Goal: Task Accomplishment & Management: Manage account settings

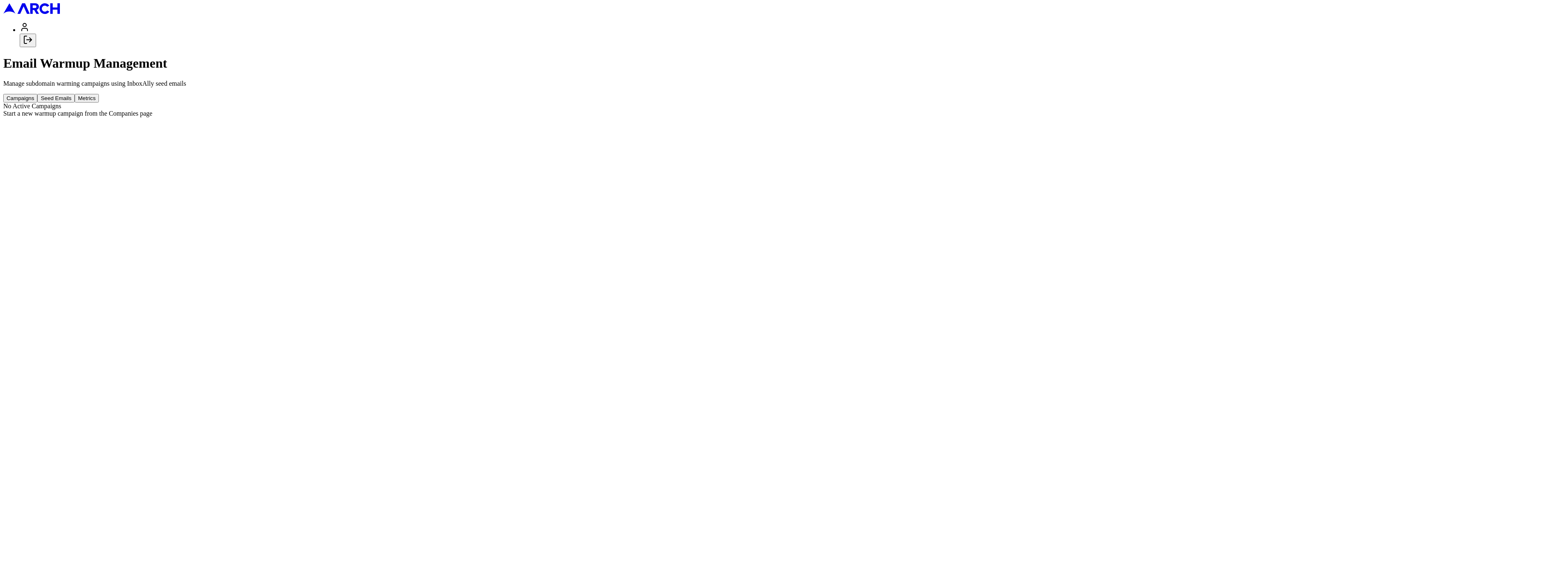
click at [792, 94] on div "Campaigns Seed Emails Metrics" at bounding box center [784, 98] width 1561 height 9
click at [74, 94] on button "Seed Emails" at bounding box center [56, 98] width 38 height 9
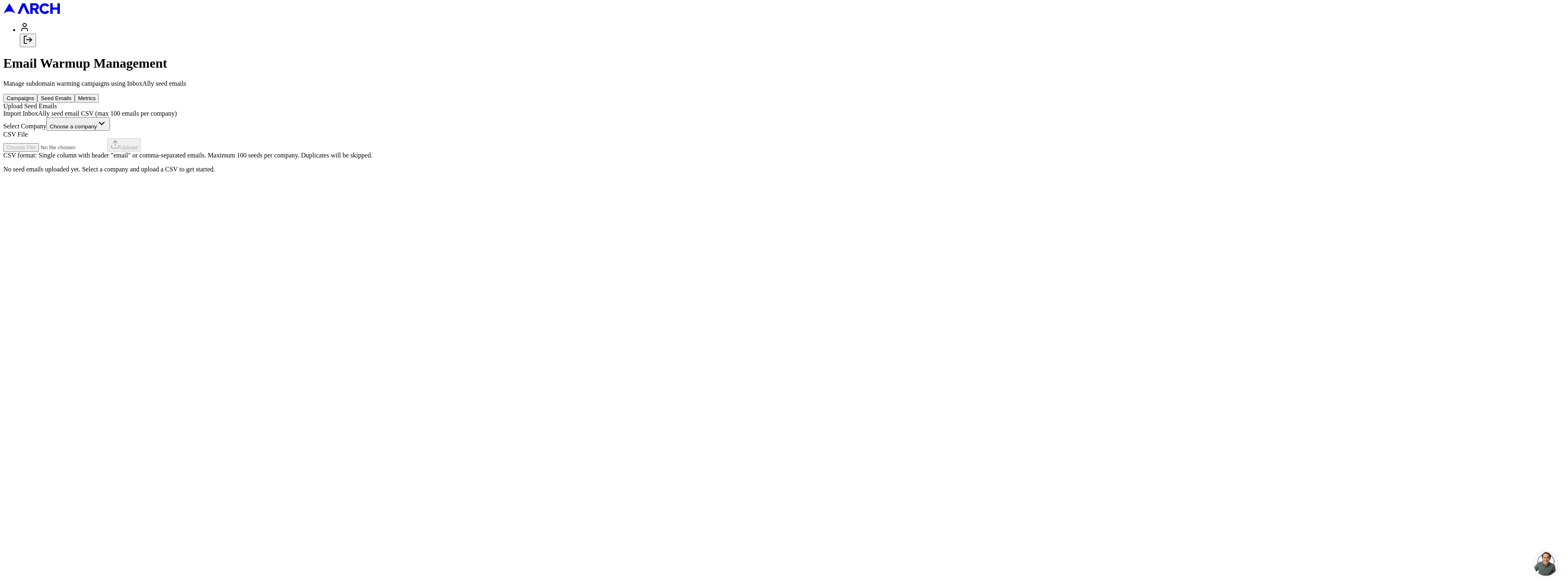
click at [629, 127] on html "Email Warmup Management Manage subdomain warming campaigns using InboxAlly seed…" at bounding box center [784, 89] width 1568 height 180
click at [467, 127] on html "Email Warmup Management Manage subdomain warming campaigns using InboxAlly seed…" at bounding box center [784, 88] width 1568 height 177
click at [74, 94] on button "Seed Emails" at bounding box center [56, 98] width 38 height 9
click at [733, 127] on html "Email Warmup Management Manage subdomain warming campaigns using InboxAlly seed…" at bounding box center [784, 89] width 1568 height 180
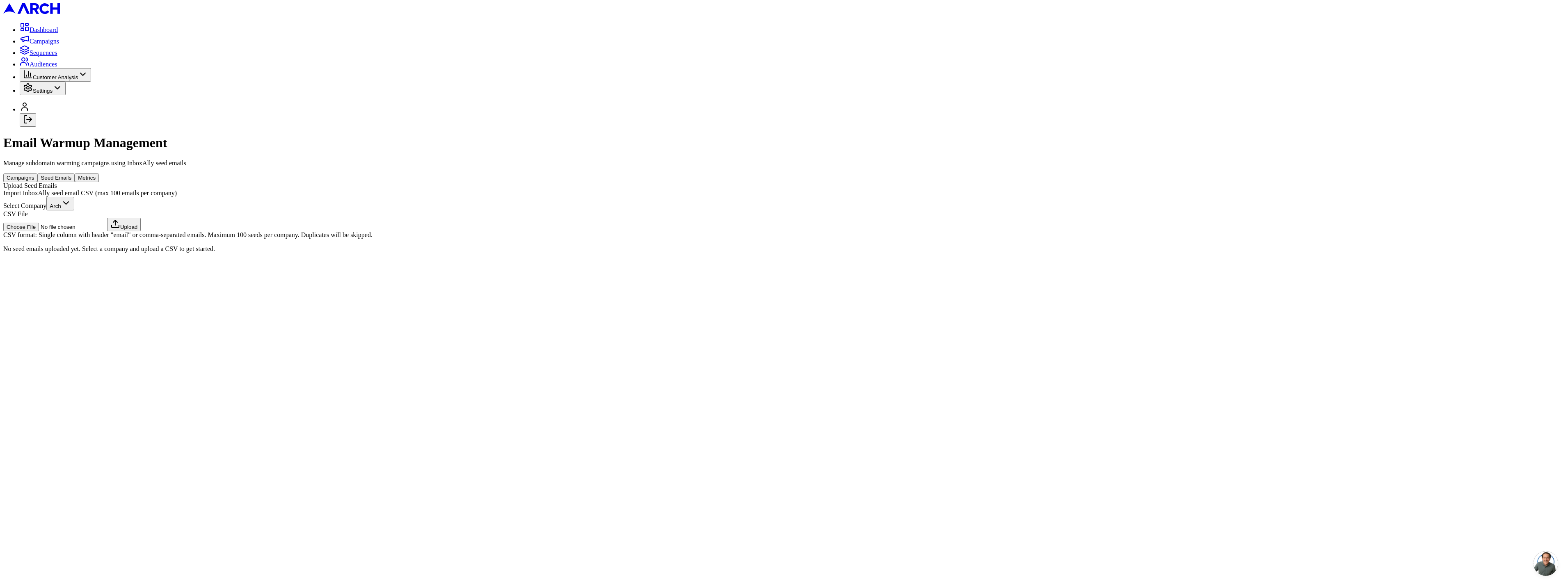
click at [33, 124] on icon "Log out" at bounding box center [28, 119] width 10 height 10
